Goal: Information Seeking & Learning: Learn about a topic

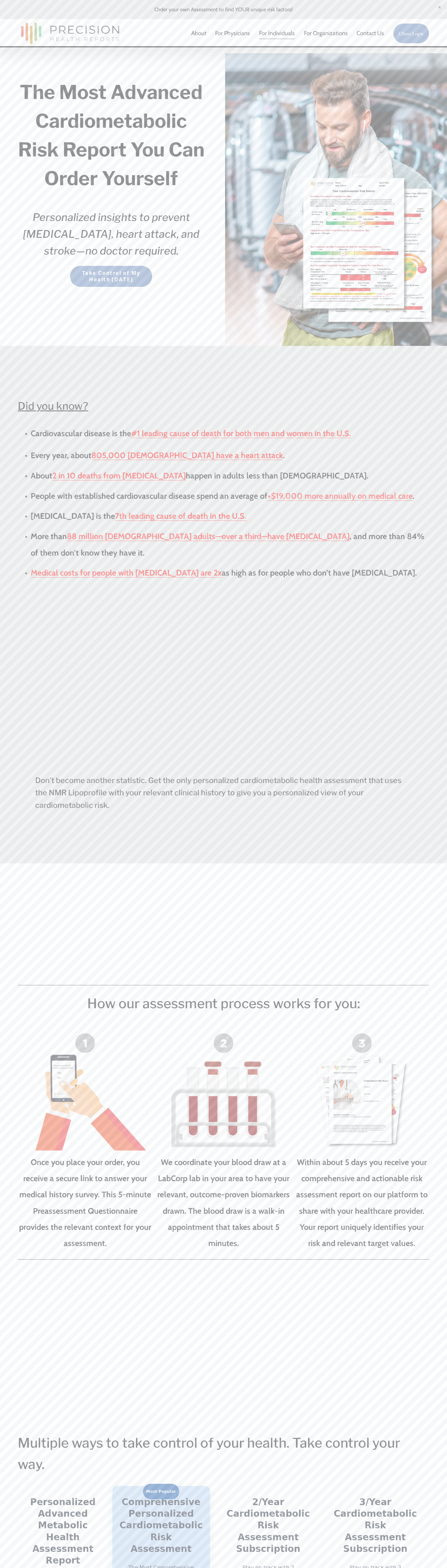
click at [54, 26] on img at bounding box center [70, 33] width 105 height 27
click at [444, 310] on div at bounding box center [336, 199] width 222 height 293
click at [18, 64] on div "The Most Advanced Cardiometabolic Risk Report You Can Order Yourself Personaliz…" at bounding box center [224, 199] width 447 height 293
click at [230, 436] on strong "#1 leading cause of death for both men and women in the U.S." at bounding box center [241, 433] width 220 height 10
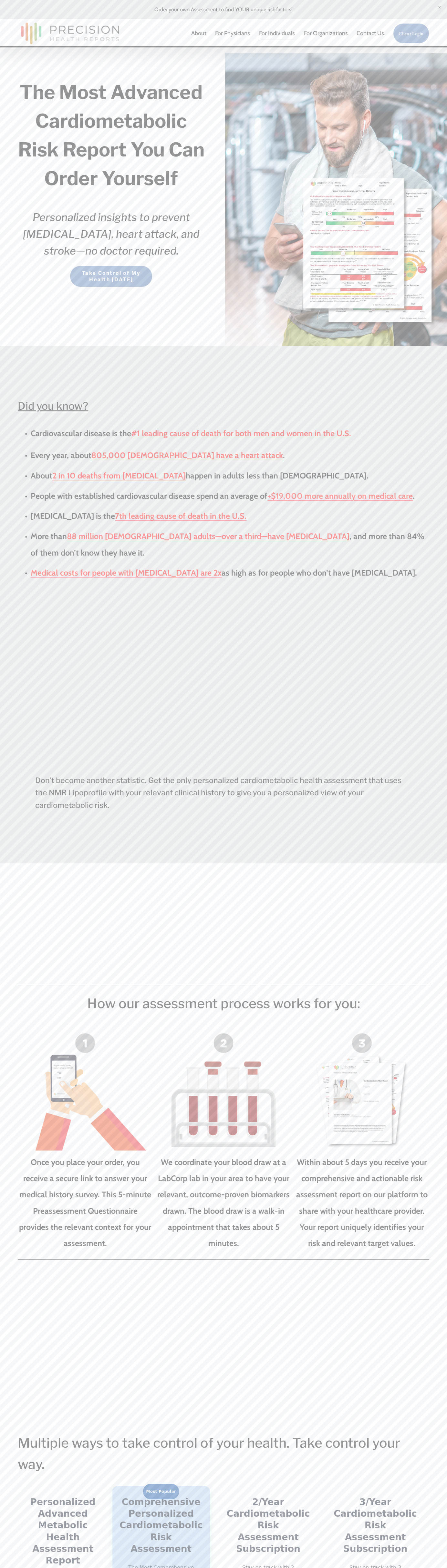
click at [264, 10] on link at bounding box center [224, 9] width 447 height 19
click at [428, 13] on link at bounding box center [224, 9] width 447 height 19
click at [230, 436] on strong "#1 leading cause of death for both men and women in the U.S." at bounding box center [241, 433] width 220 height 10
